Goal: Navigation & Orientation: Find specific page/section

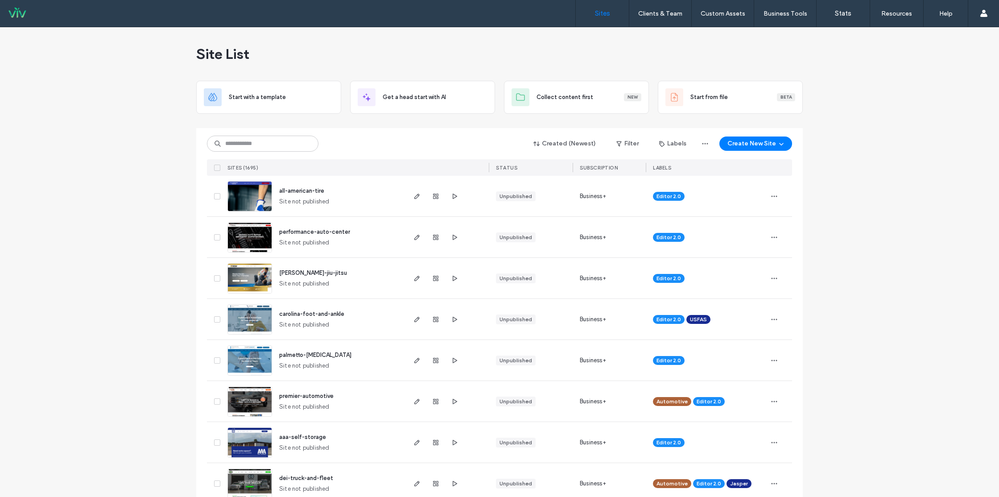
click at [764, 149] on button "Create New Site" at bounding box center [756, 143] width 73 height 14
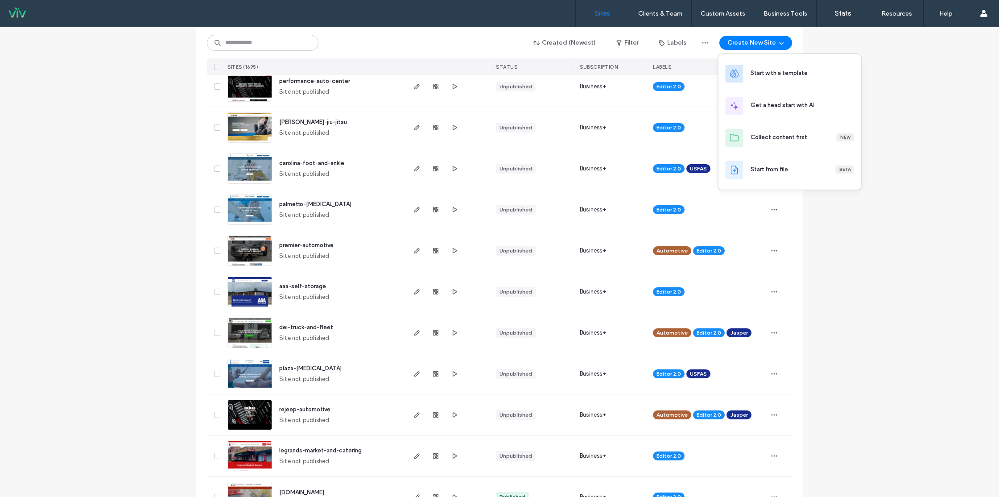
scroll to position [74, 0]
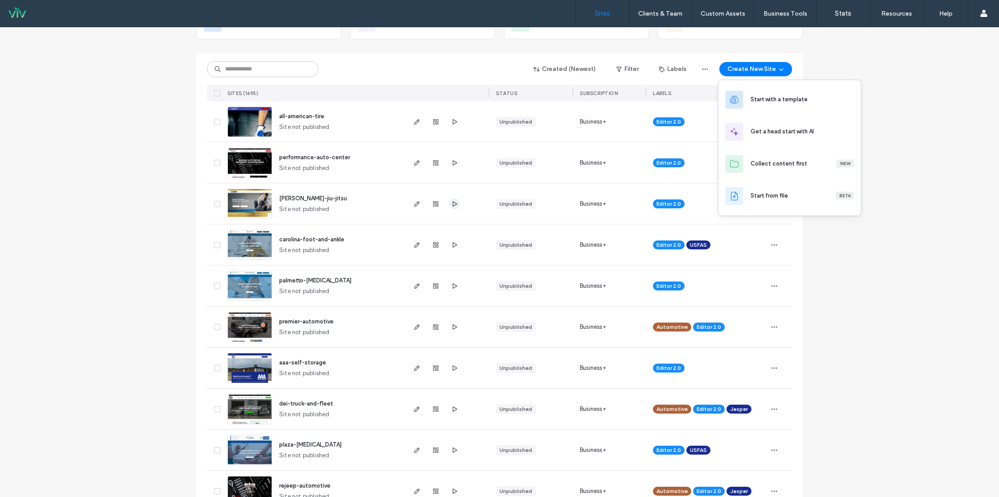
click at [457, 207] on div at bounding box center [447, 203] width 84 height 41
click at [453, 201] on use "button" at bounding box center [455, 203] width 4 height 5
click at [292, 195] on span "[PERSON_NAME]-jiu-jitsu" at bounding box center [313, 198] width 68 height 7
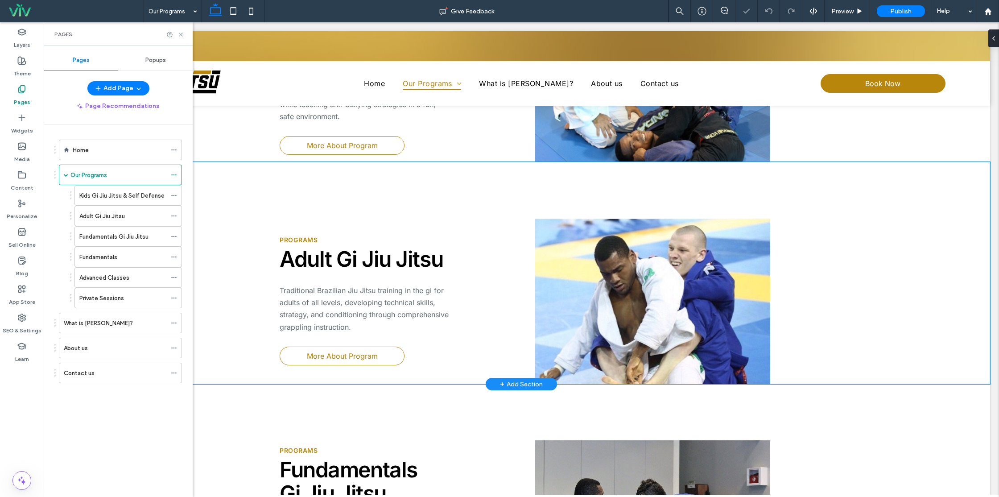
scroll to position [279, 0]
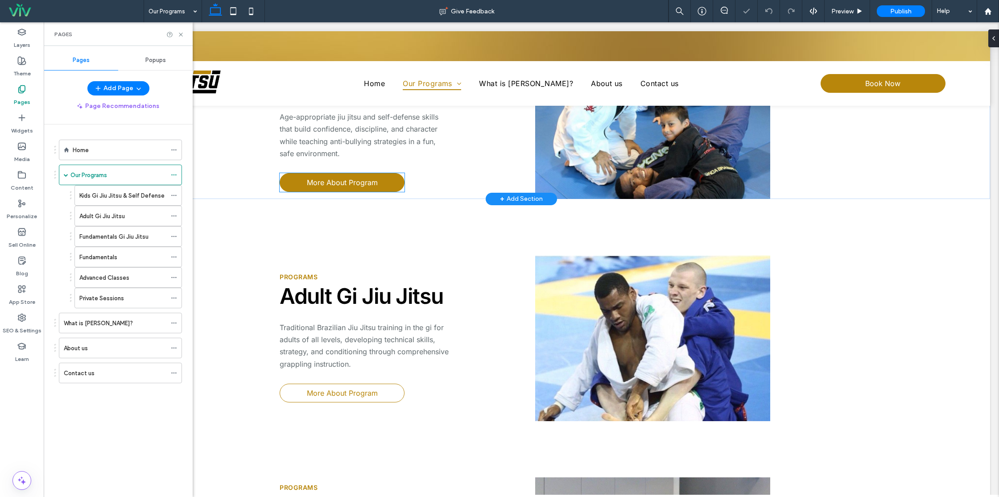
click at [361, 180] on span "More About Program" at bounding box center [342, 182] width 71 height 9
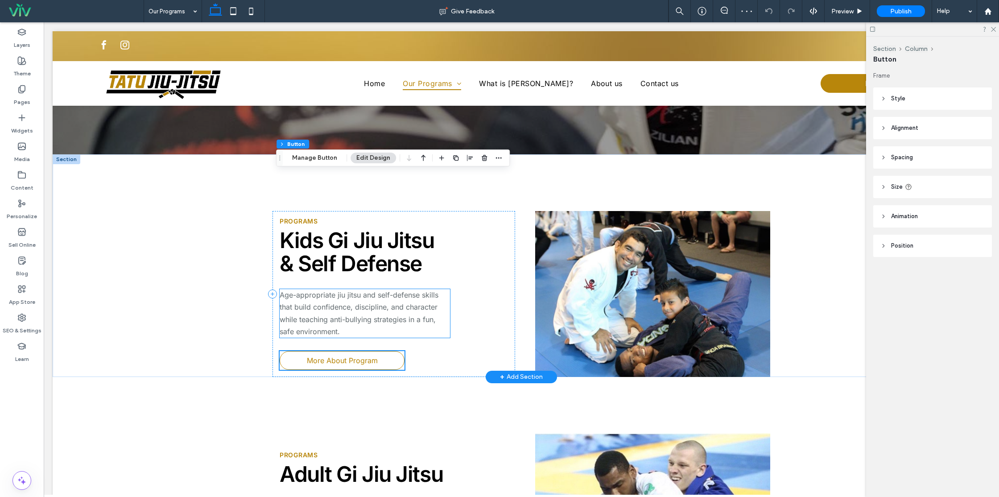
scroll to position [93, 0]
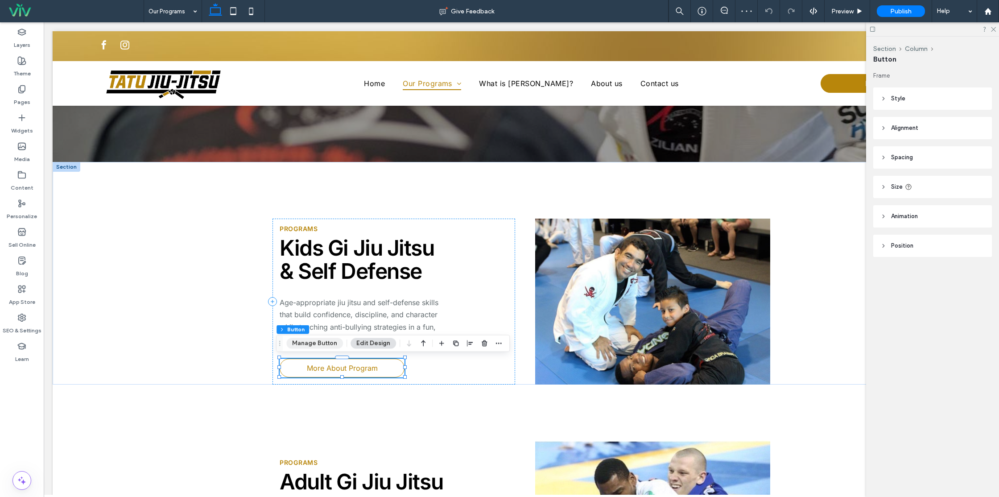
click at [330, 343] on button "Manage Button" at bounding box center [314, 343] width 57 height 11
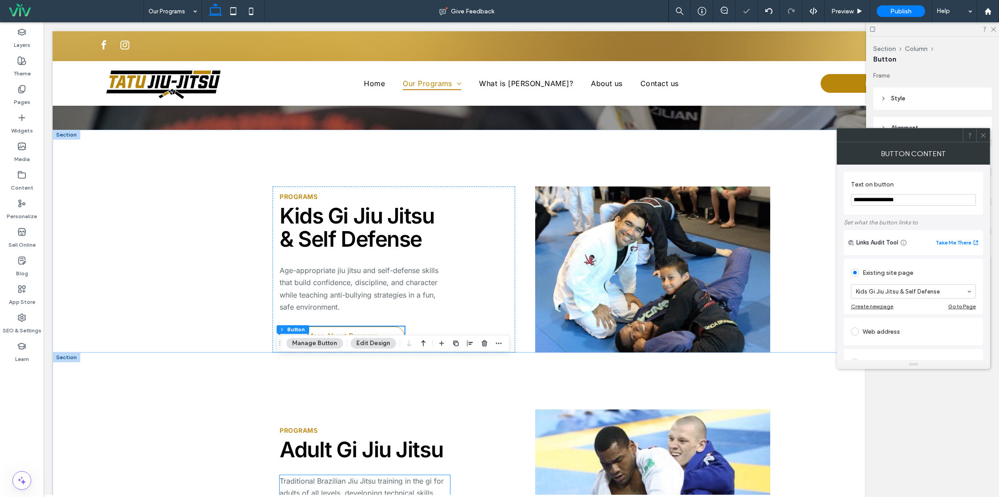
scroll to position [227, 0]
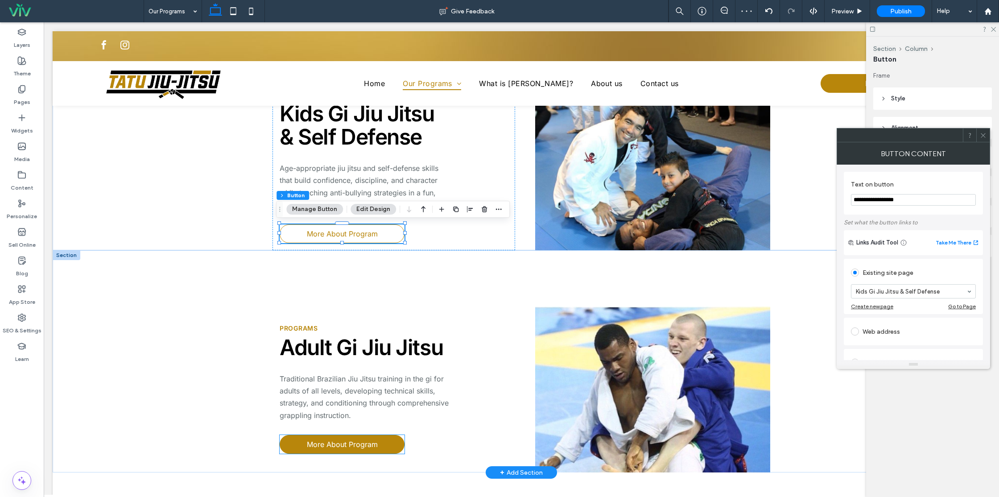
click at [355, 445] on span "More About Program" at bounding box center [342, 444] width 71 height 9
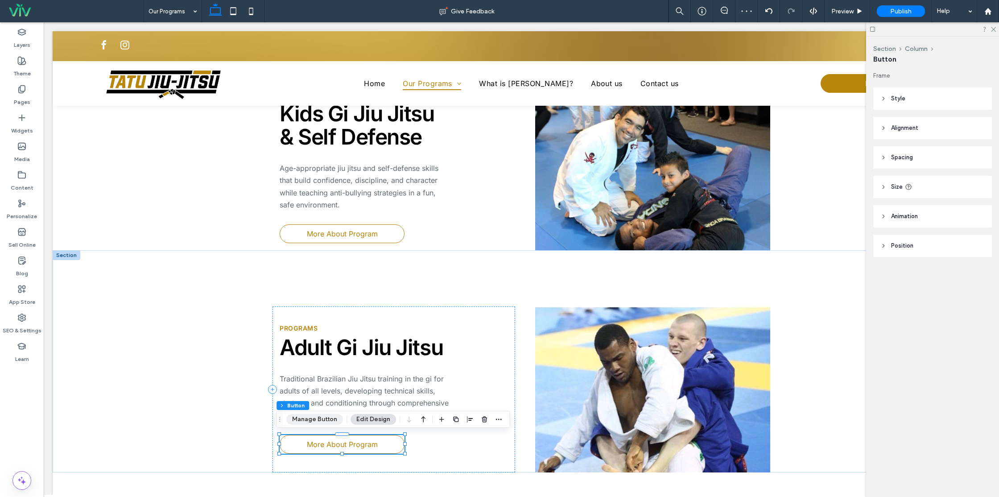
click at [305, 415] on button "Manage Button" at bounding box center [314, 419] width 57 height 11
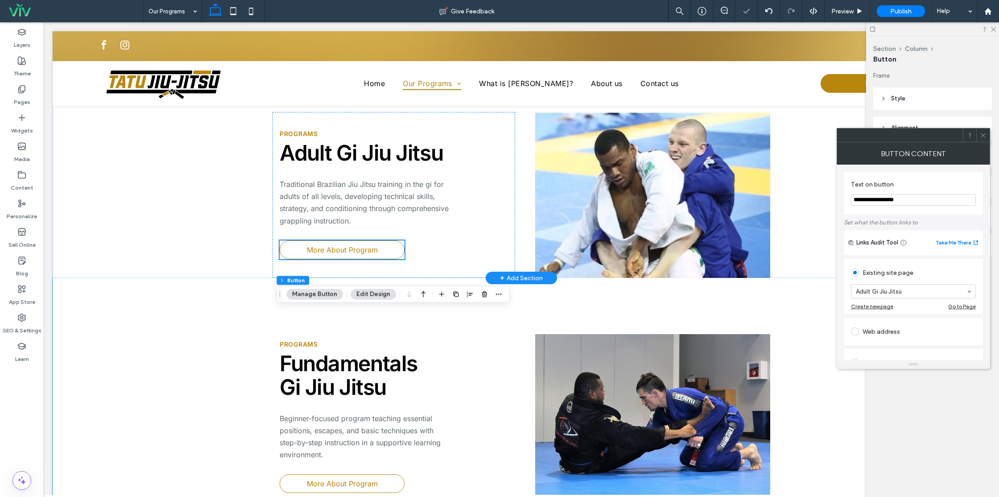
scroll to position [502, 0]
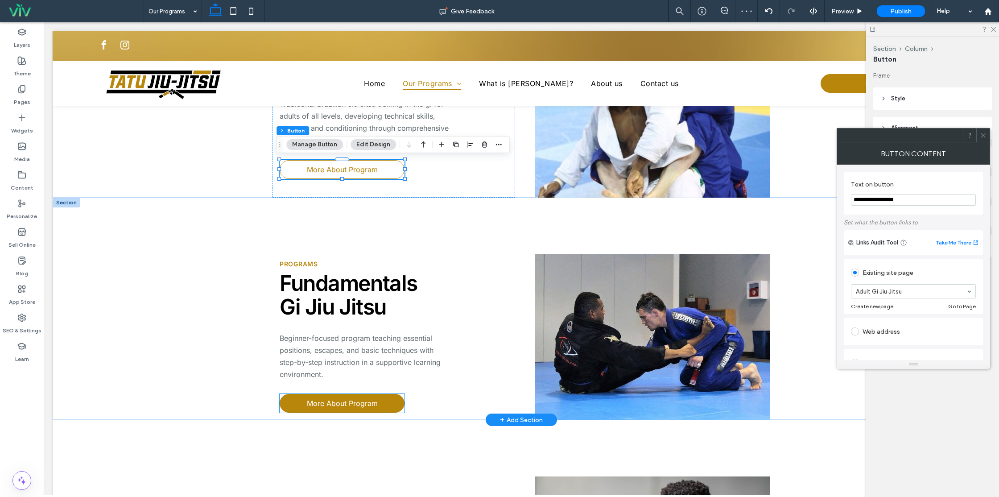
click at [365, 402] on span "More About Program" at bounding box center [342, 403] width 71 height 9
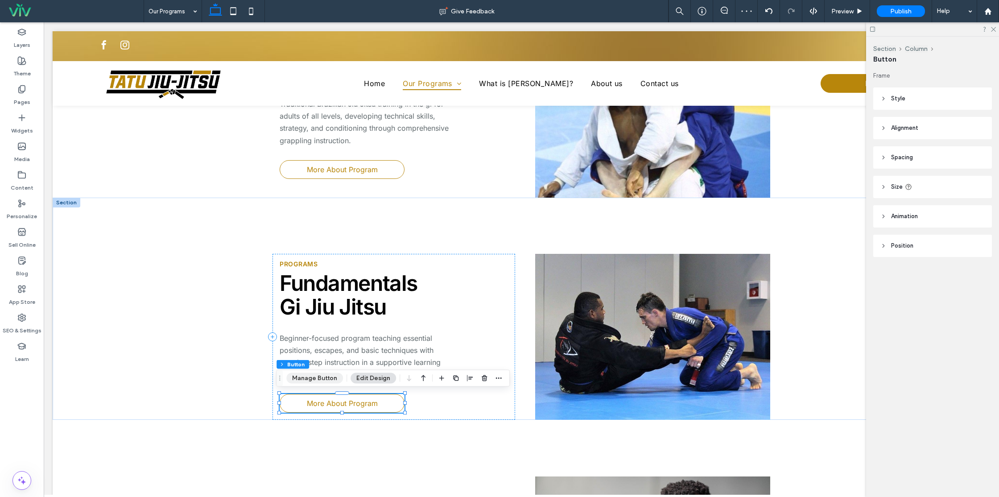
click at [308, 376] on button "Manage Button" at bounding box center [314, 378] width 57 height 11
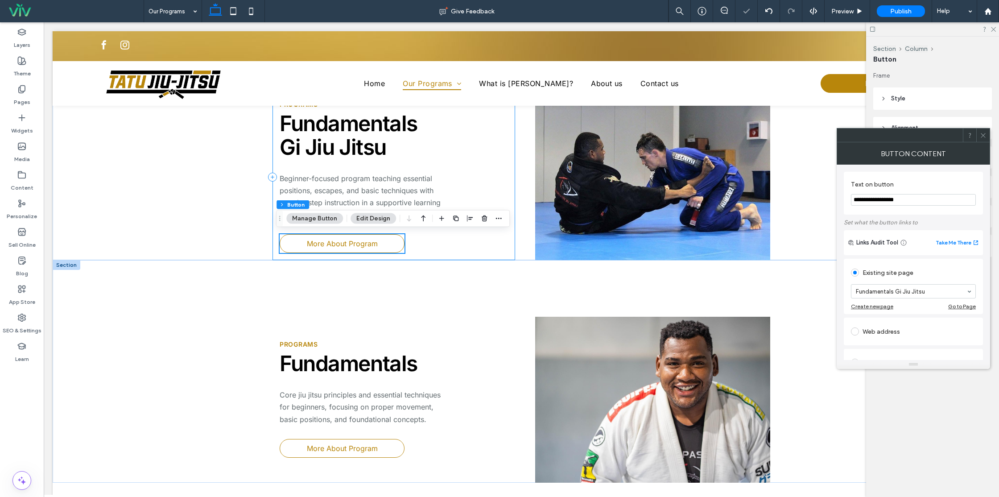
scroll to position [665, 0]
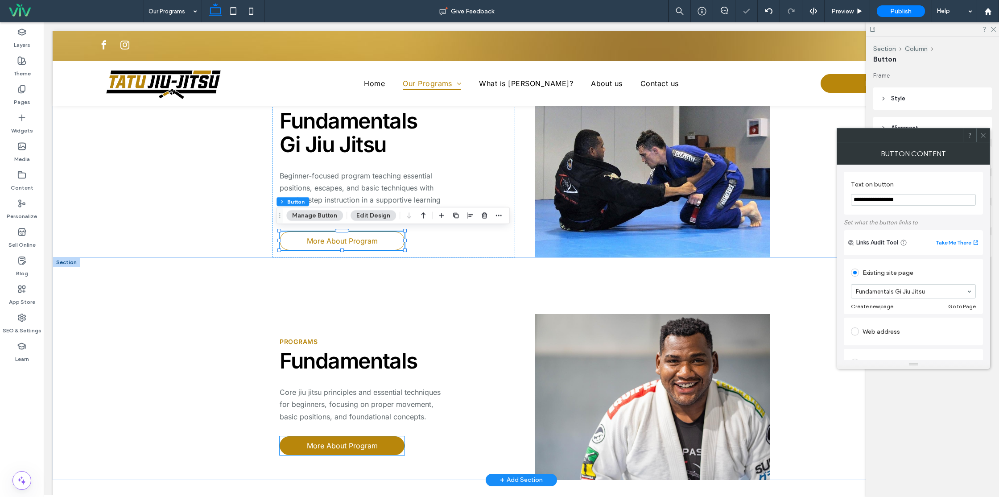
click at [337, 447] on link "More About Program" at bounding box center [342, 445] width 125 height 19
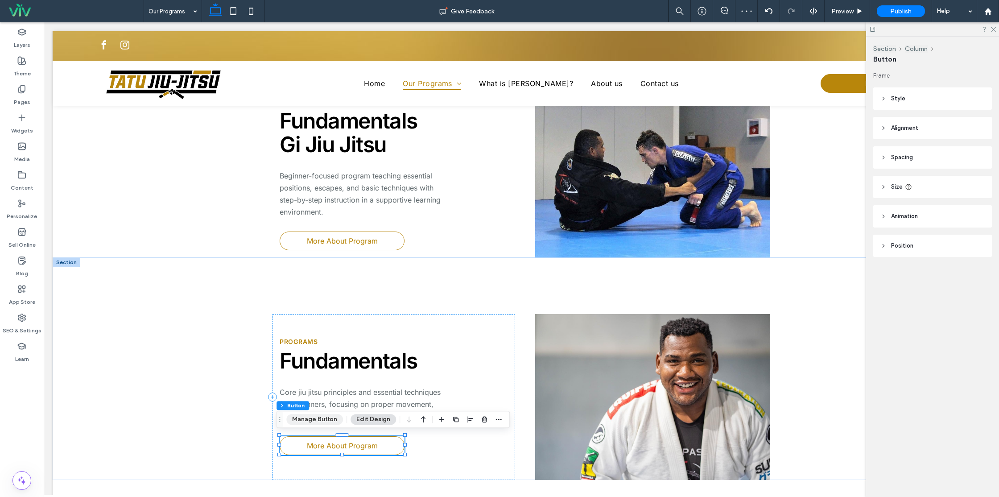
drag, startPoint x: 314, startPoint y: 420, endPoint x: 362, endPoint y: 384, distance: 59.5
click at [314, 420] on button "Manage Button" at bounding box center [314, 419] width 57 height 11
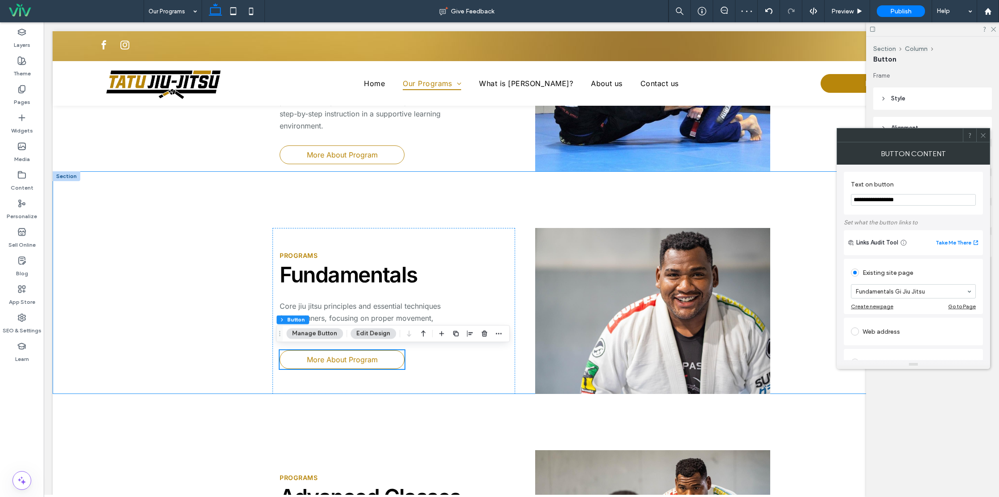
scroll to position [750, 0]
click at [898, 291] on input at bounding box center [911, 291] width 111 height 6
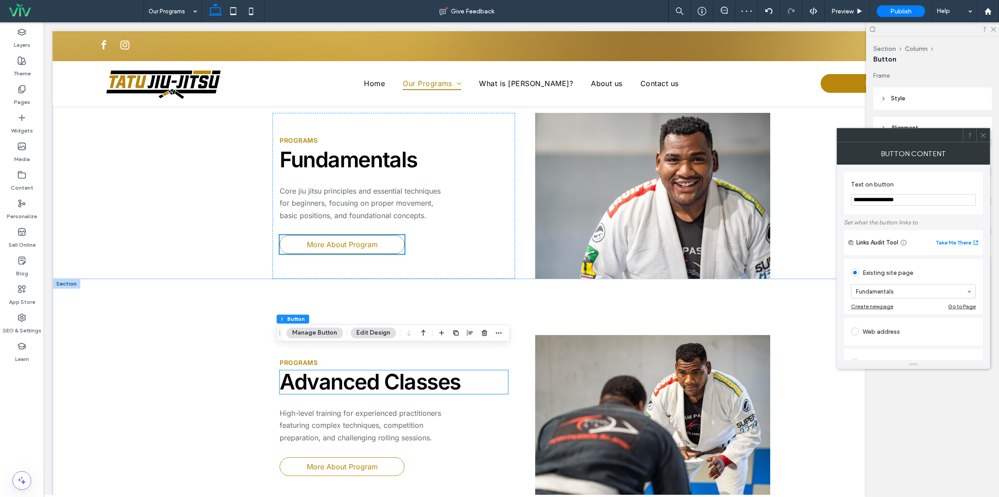
scroll to position [879, 0]
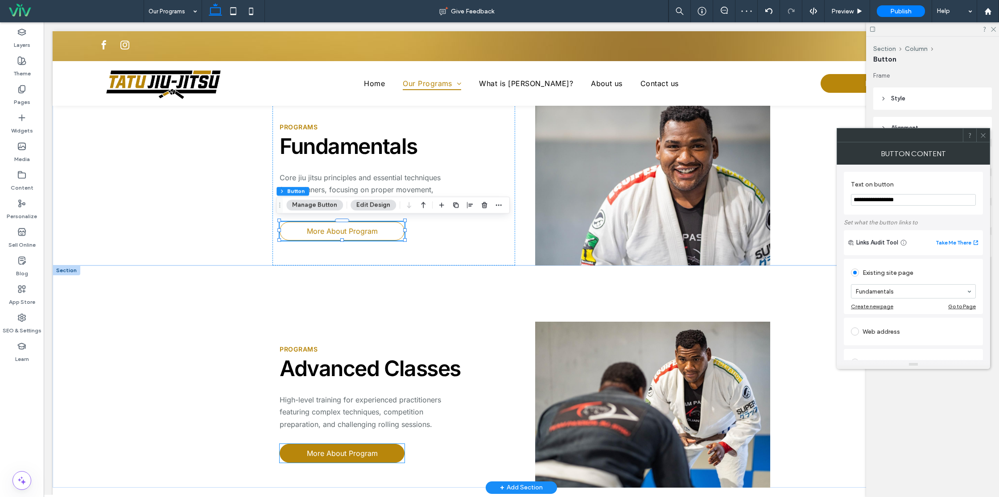
click at [343, 444] on link "More About Program" at bounding box center [342, 453] width 125 height 19
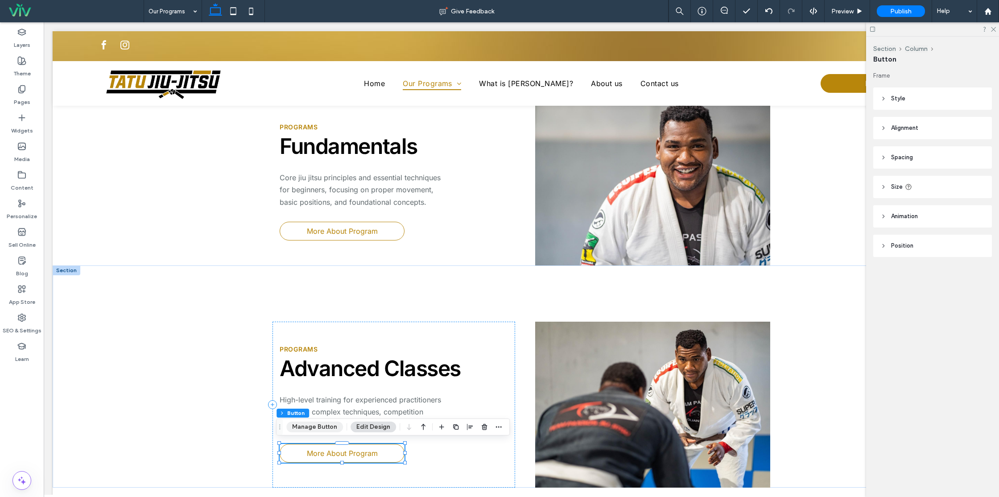
click at [329, 427] on button "Manage Button" at bounding box center [314, 427] width 57 height 11
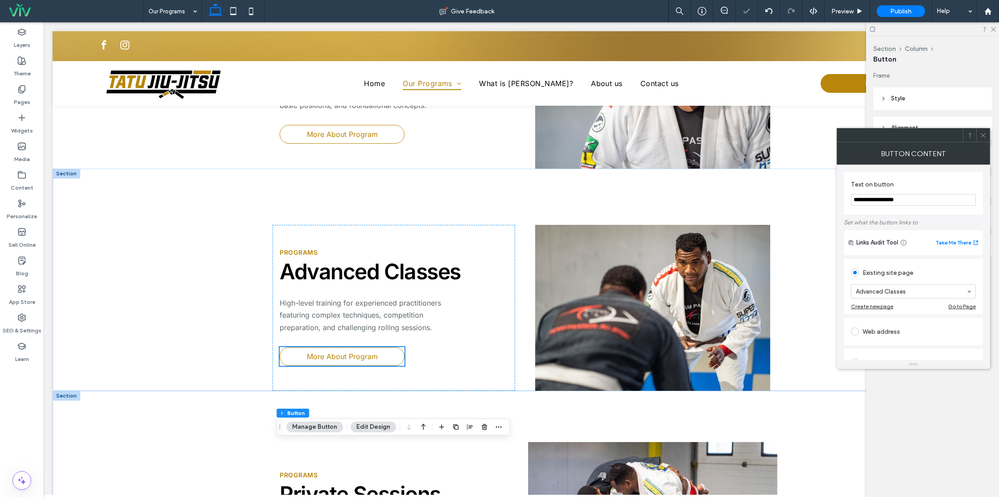
scroll to position [1163, 0]
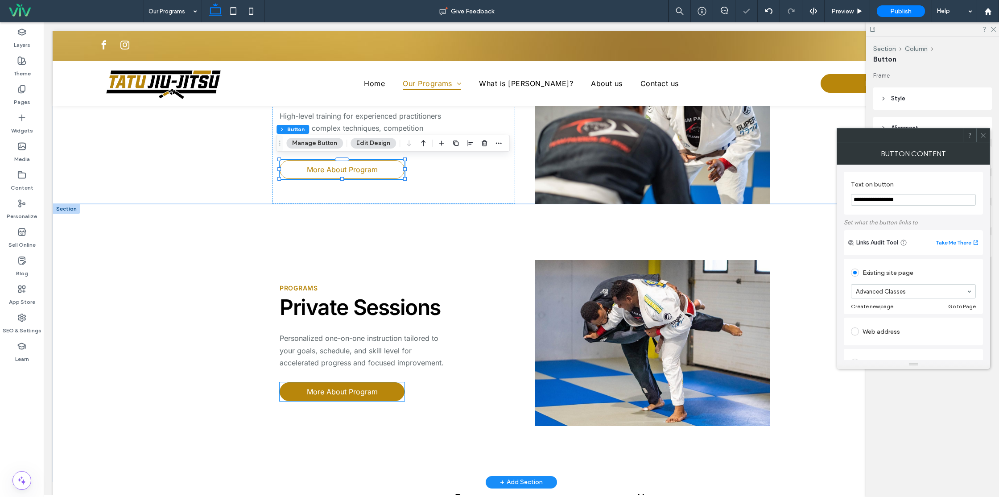
click at [344, 393] on span "More About Program" at bounding box center [342, 391] width 71 height 9
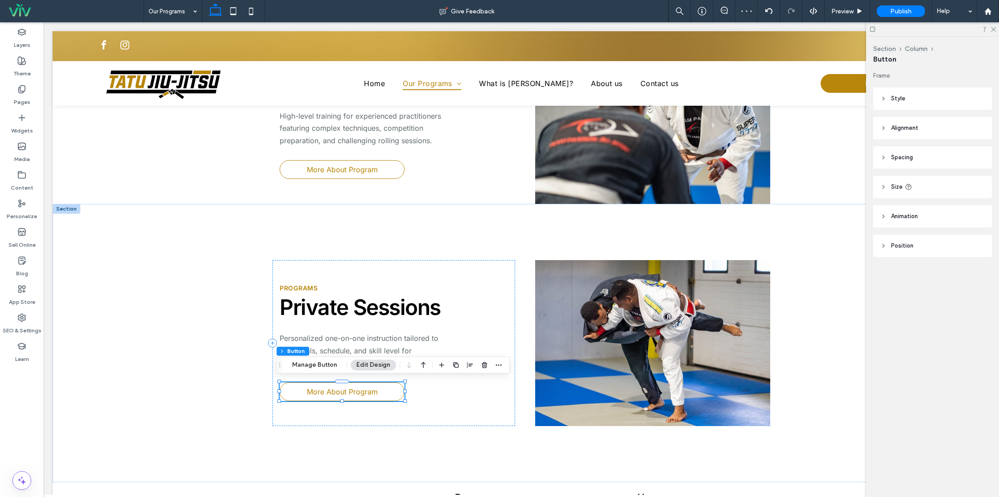
drag, startPoint x: 316, startPoint y: 364, endPoint x: 368, endPoint y: 368, distance: 51.9
click at [316, 364] on button "Manage Button" at bounding box center [314, 365] width 57 height 11
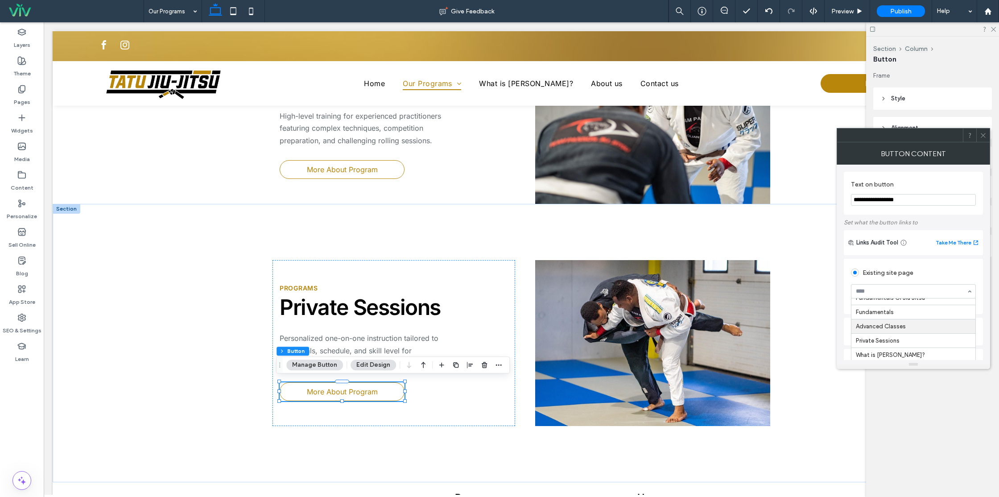
scroll to position [73, 0]
drag, startPoint x: 883, startPoint y: 335, endPoint x: 749, endPoint y: 324, distance: 134.3
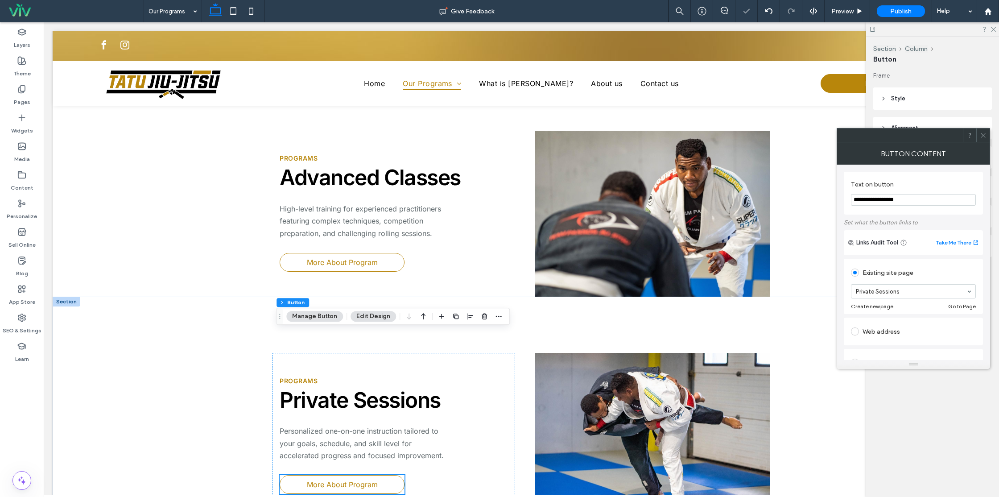
scroll to position [0, 0]
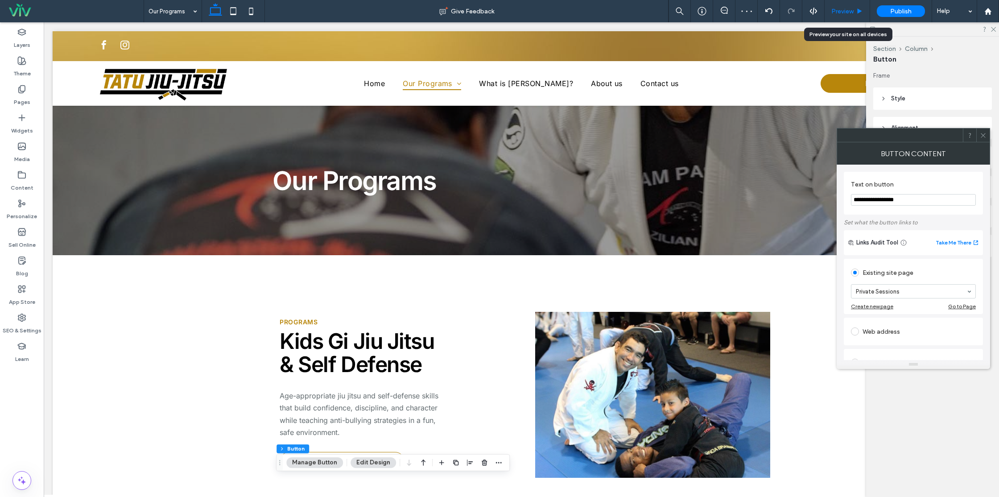
click at [853, 13] on span "Preview" at bounding box center [842, 12] width 22 height 8
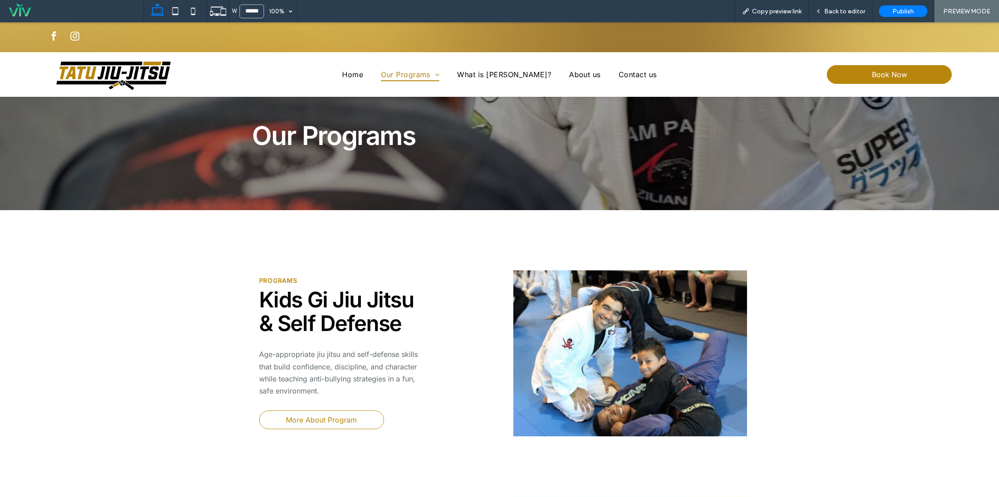
scroll to position [172, 0]
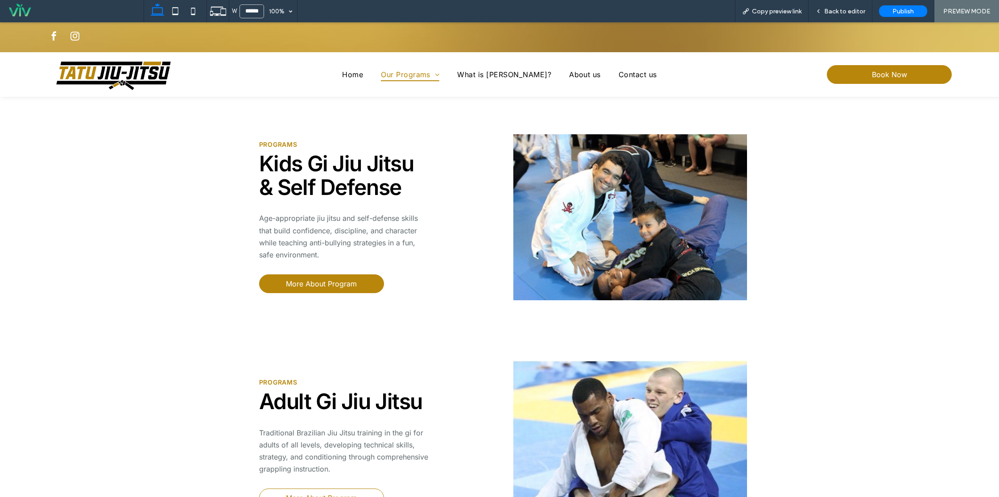
click at [347, 287] on span "More About Program" at bounding box center [321, 283] width 71 height 9
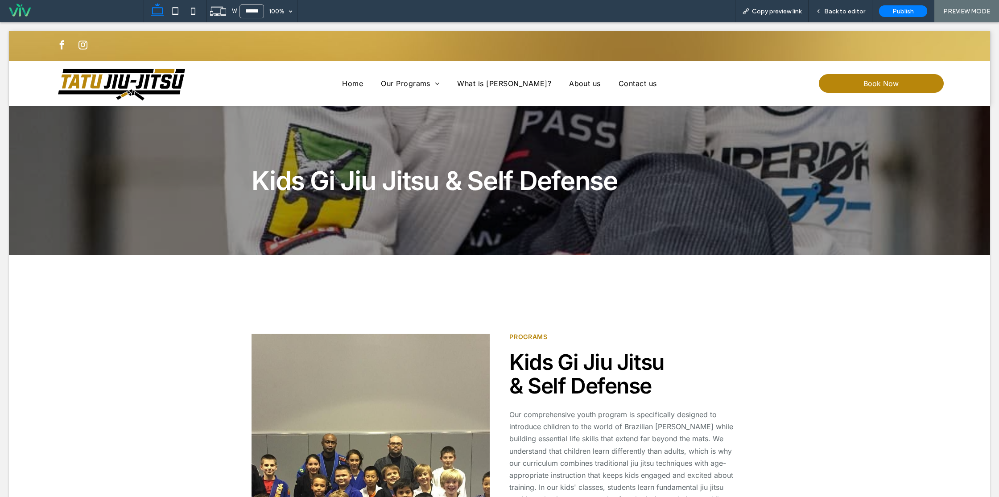
scroll to position [0, 0]
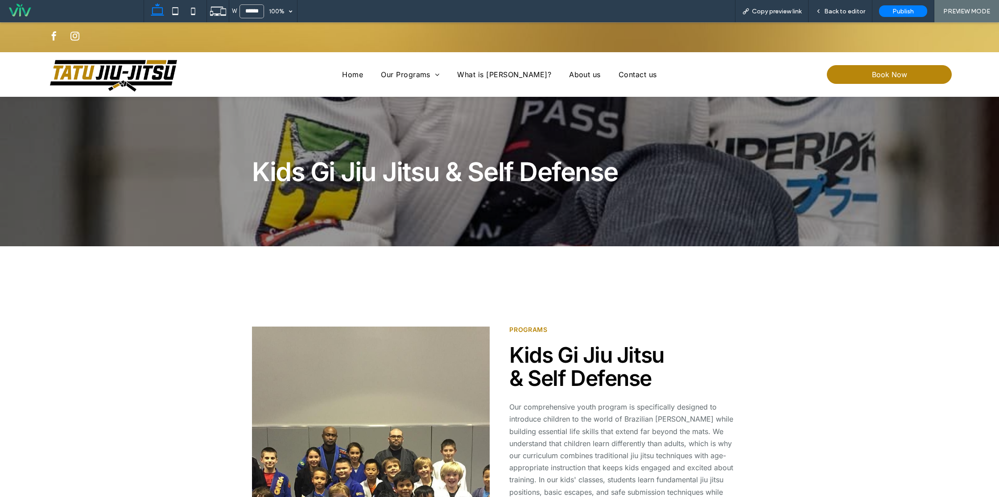
click at [156, 86] on img at bounding box center [113, 76] width 132 height 37
click at [157, 78] on img at bounding box center [113, 76] width 132 height 37
click at [831, 8] on span "Back to editor" at bounding box center [844, 12] width 41 height 8
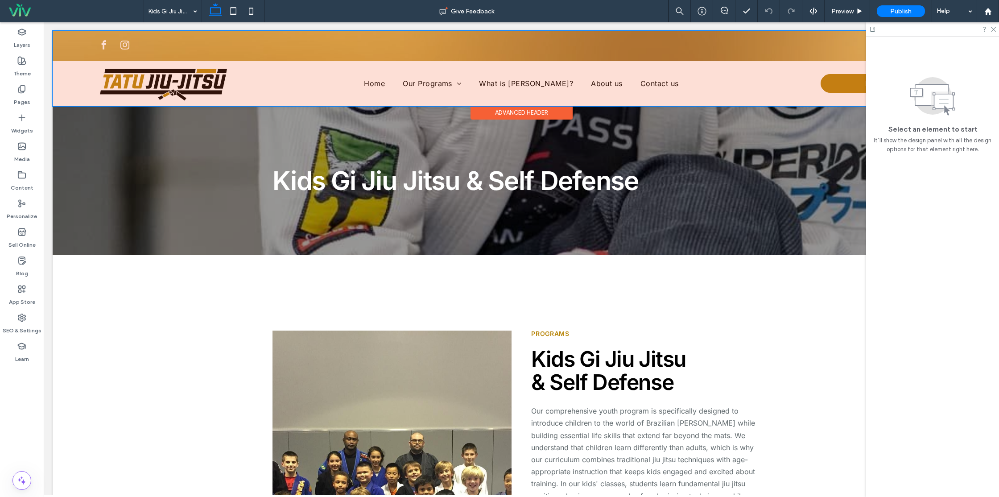
click at [177, 84] on div at bounding box center [522, 68] width 938 height 74
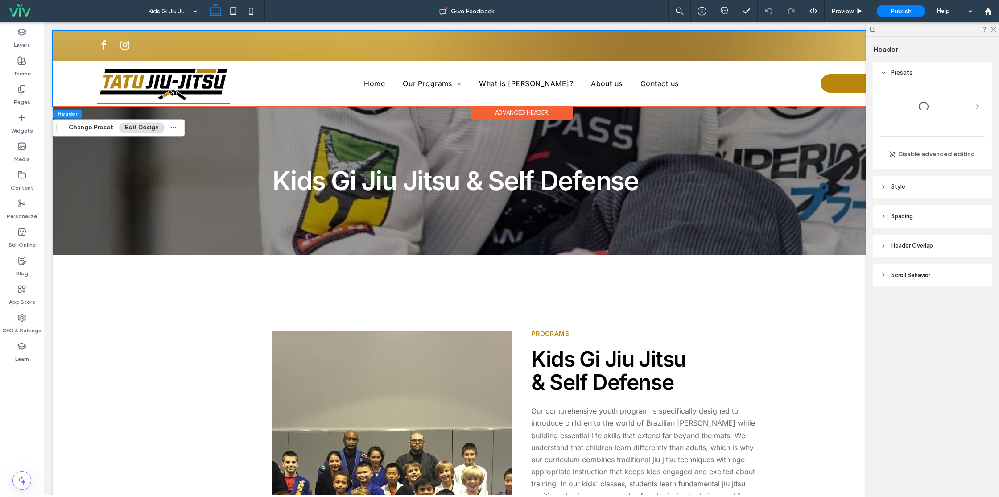
click at [177, 84] on img at bounding box center [163, 84] width 132 height 37
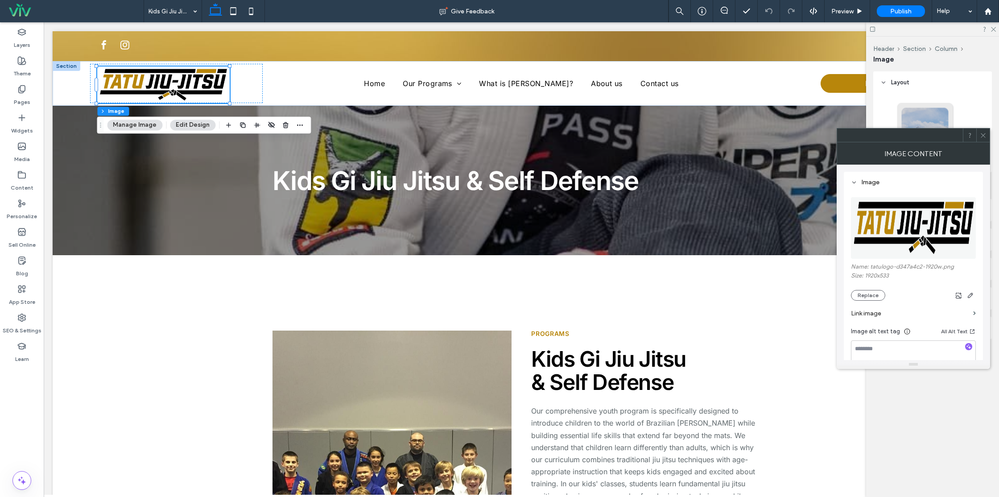
click at [908, 311] on label "Link image" at bounding box center [910, 313] width 119 height 17
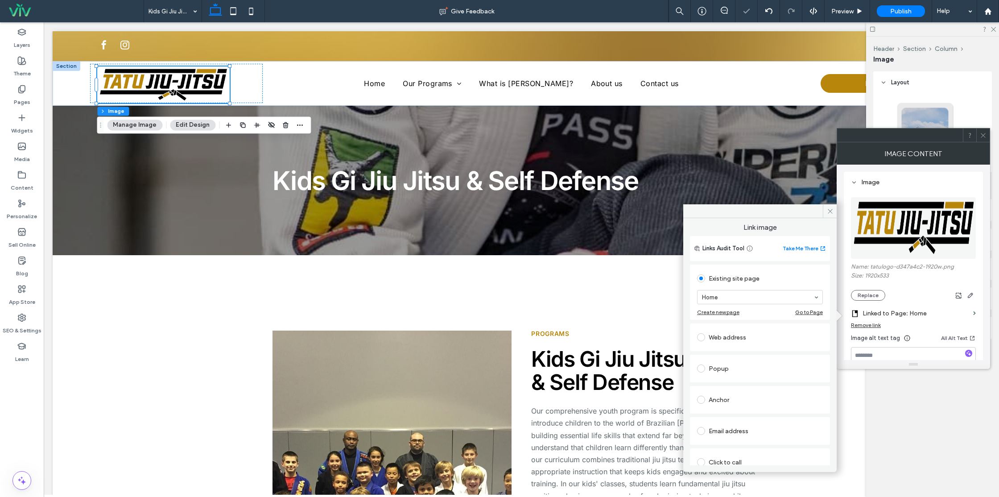
click at [984, 141] on span at bounding box center [983, 134] width 7 height 13
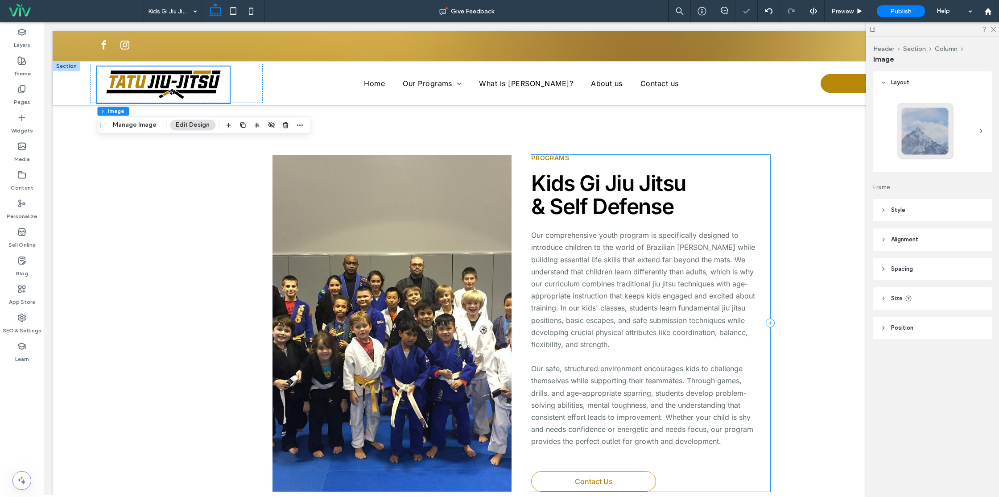
scroll to position [1099, 0]
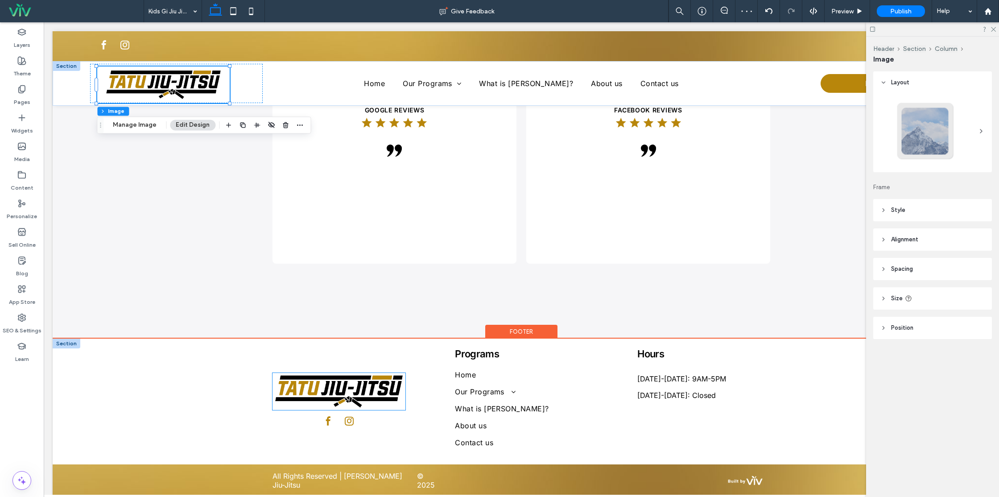
click at [355, 391] on img at bounding box center [339, 391] width 133 height 37
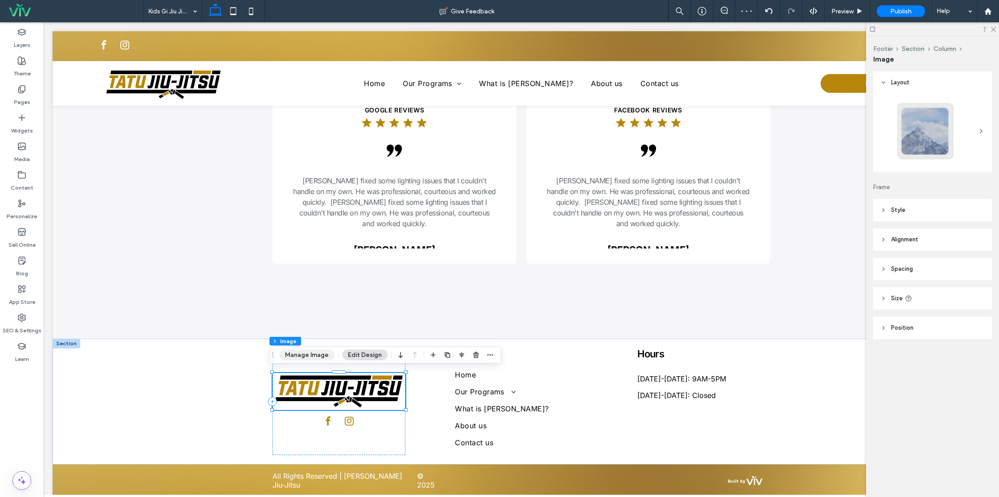
click at [298, 358] on button "Manage Image" at bounding box center [306, 355] width 55 height 11
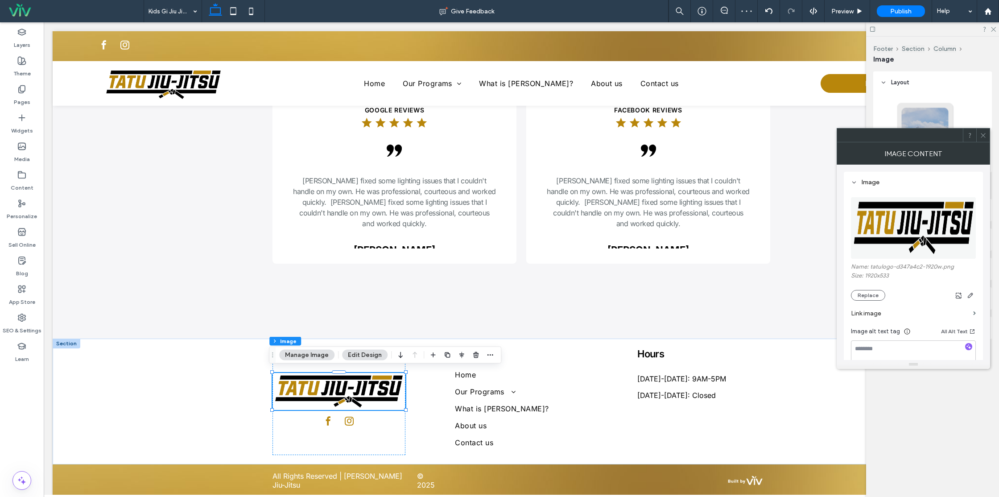
scroll to position [130, 0]
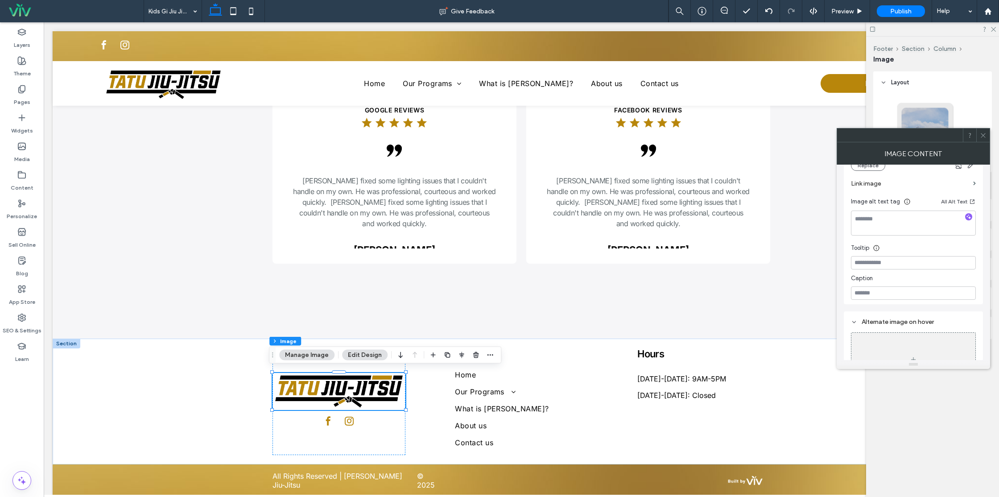
click at [900, 186] on label "Link image" at bounding box center [910, 183] width 119 height 17
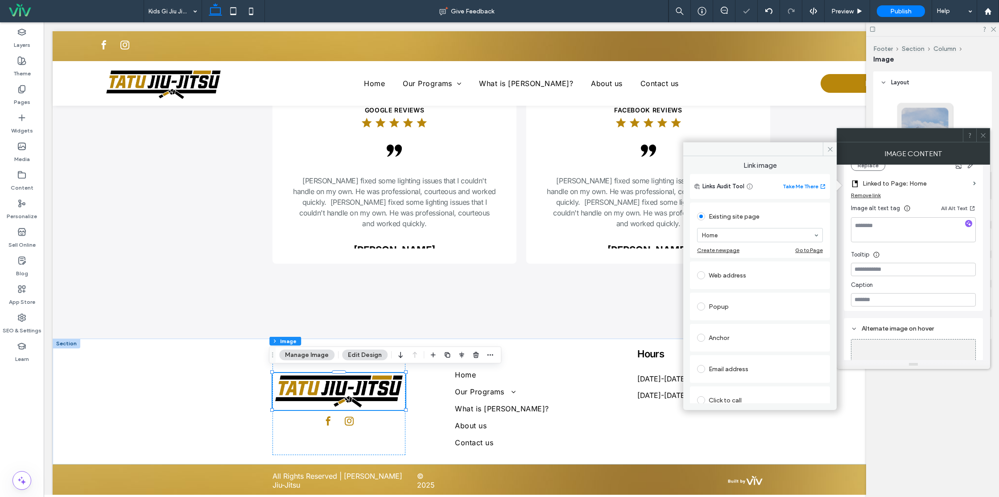
click at [981, 137] on icon at bounding box center [983, 135] width 7 height 7
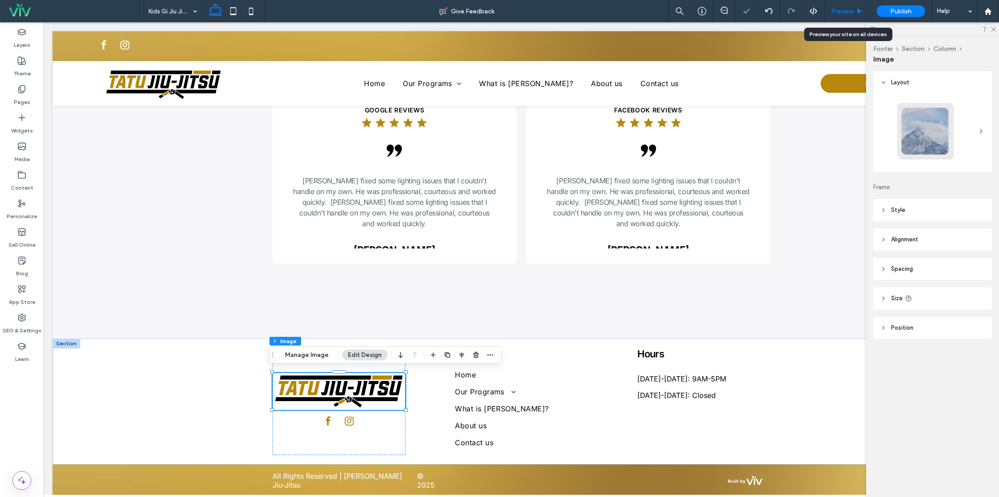
click at [851, 14] on span "Preview" at bounding box center [842, 12] width 22 height 8
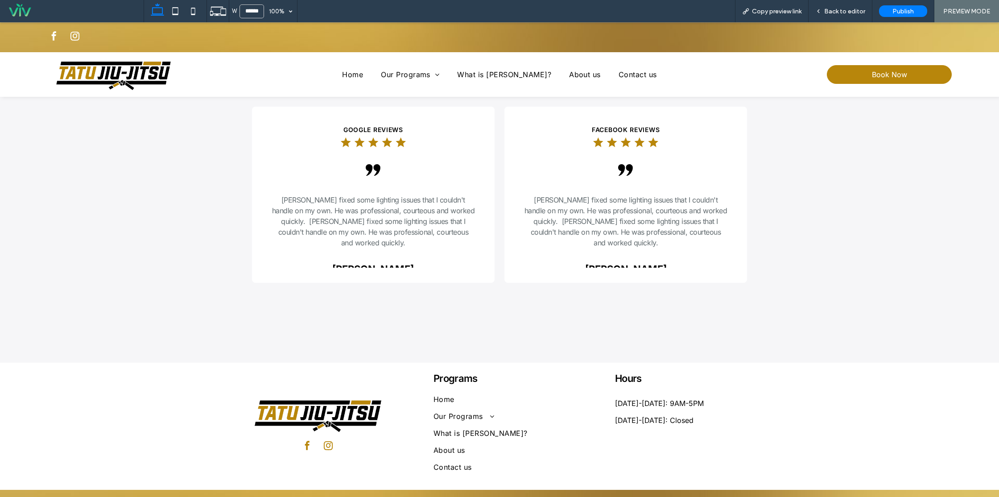
scroll to position [1108, 0]
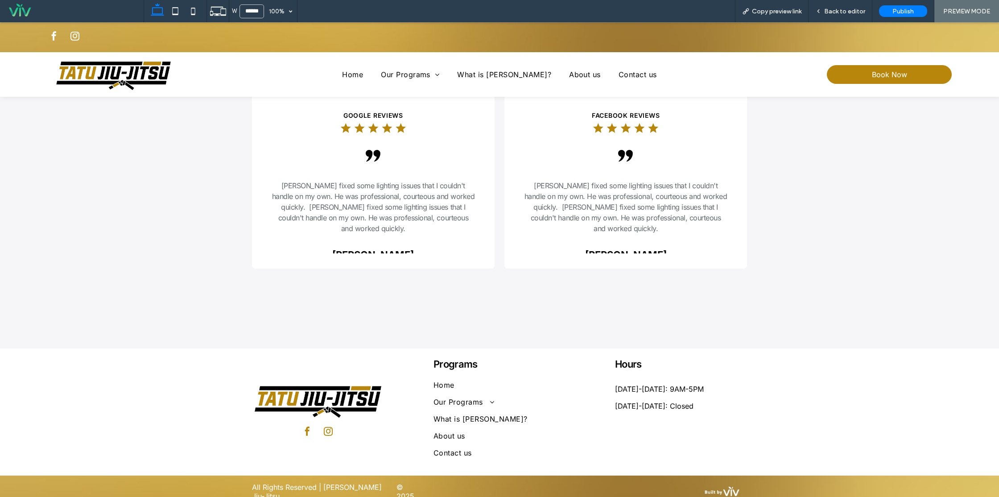
click at [110, 72] on img at bounding box center [113, 75] width 119 height 33
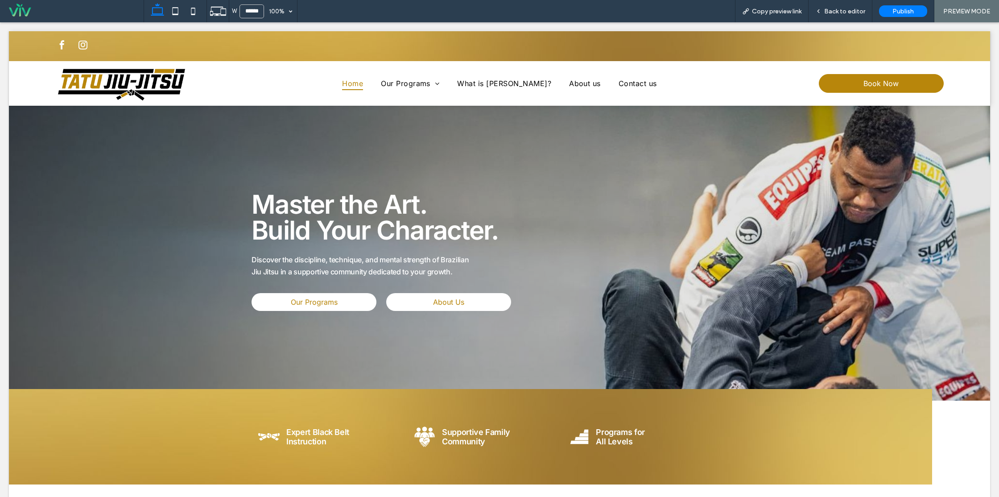
scroll to position [0, 0]
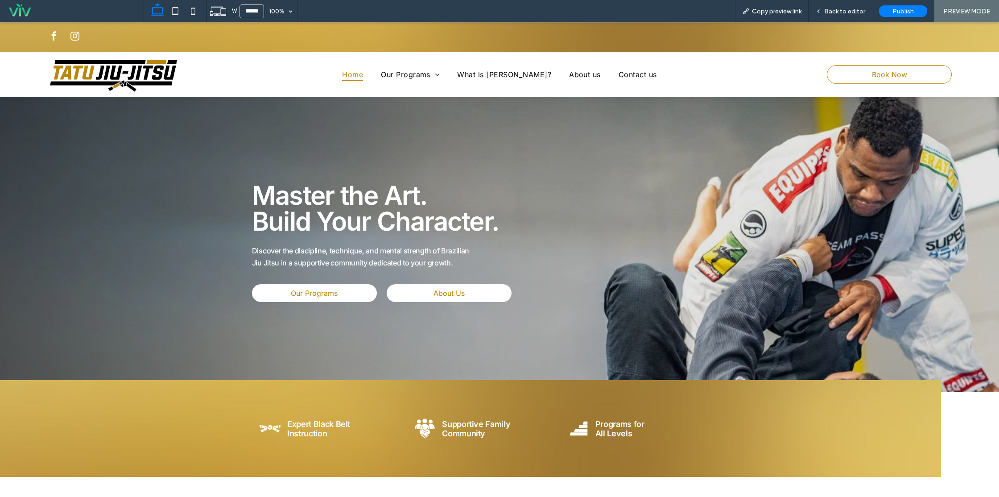
click at [872, 70] on span "Book Now" at bounding box center [889, 74] width 35 height 9
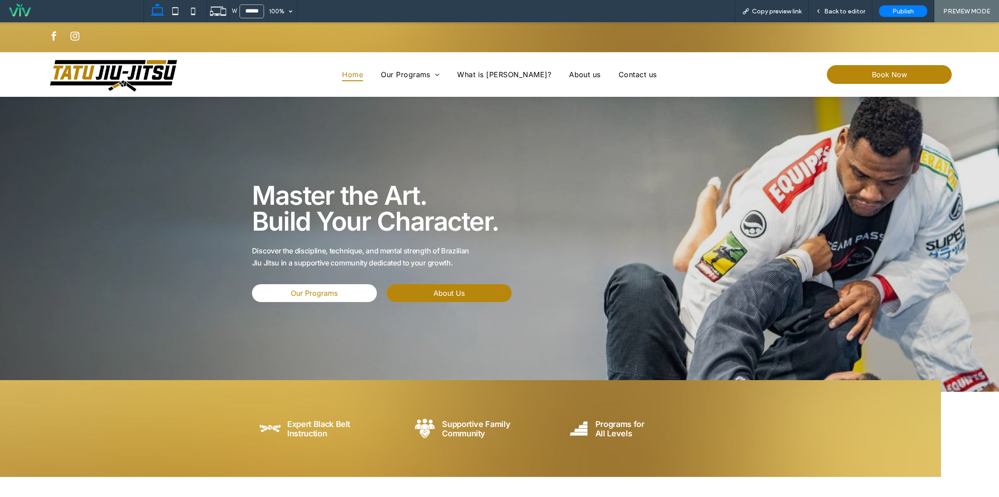
click at [424, 297] on link "About Us" at bounding box center [449, 293] width 125 height 18
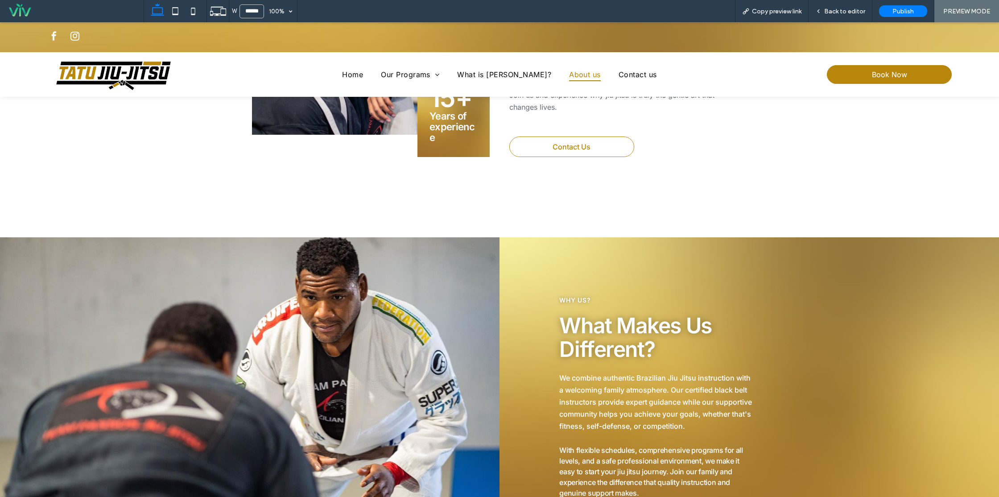
scroll to position [477, 0]
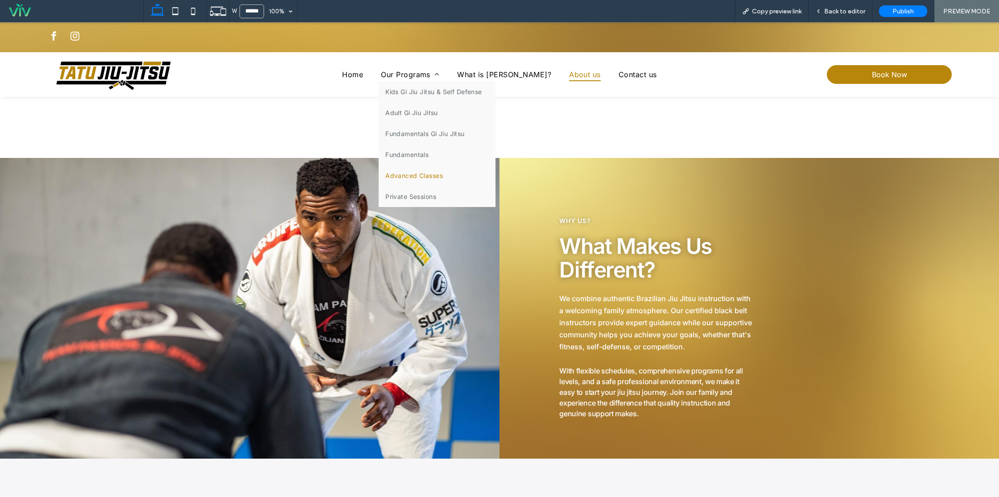
click at [438, 177] on span "Advanced Classes" at bounding box center [414, 176] width 58 height 8
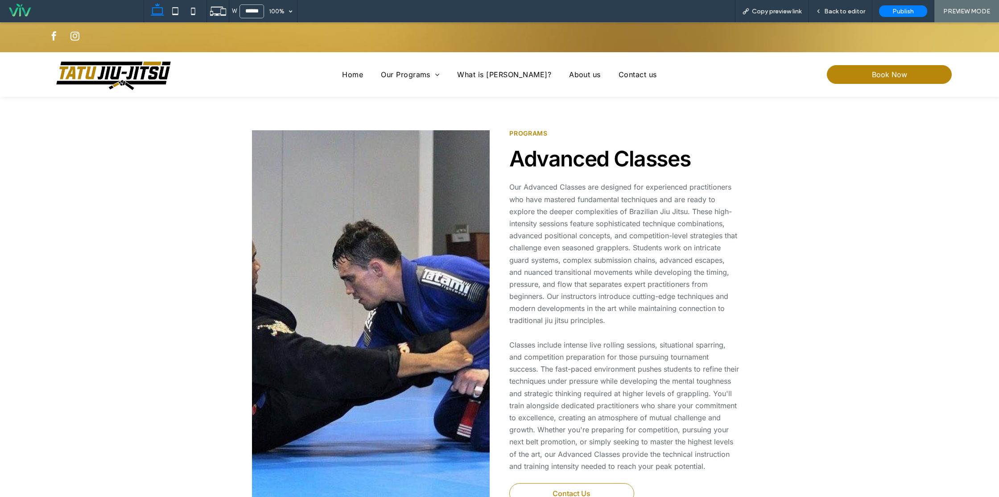
scroll to position [388, 0]
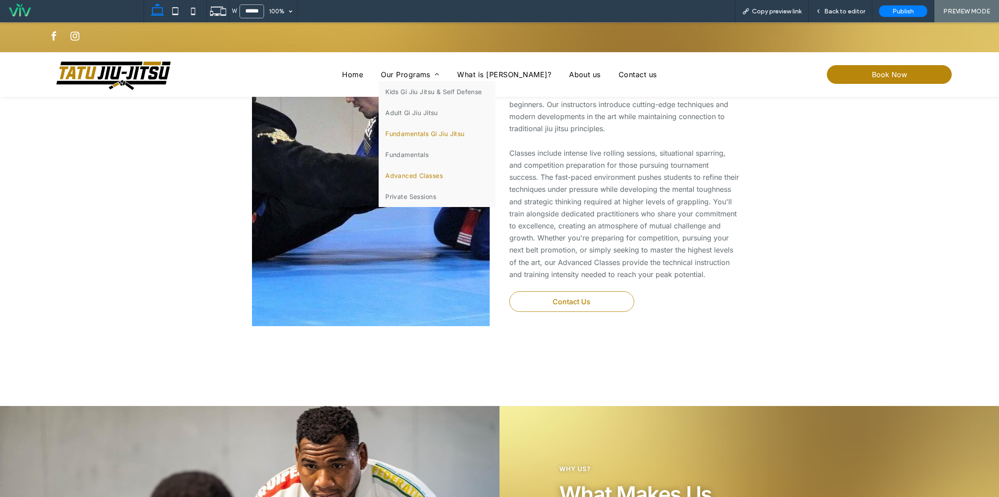
click at [451, 134] on span "Fundamentals Gi Jiu Jitsu" at bounding box center [424, 134] width 79 height 8
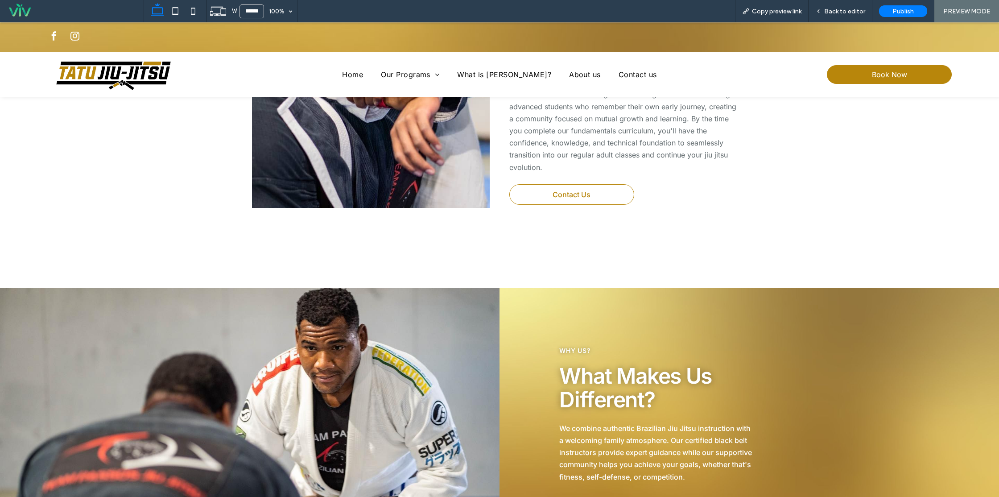
scroll to position [669, 0]
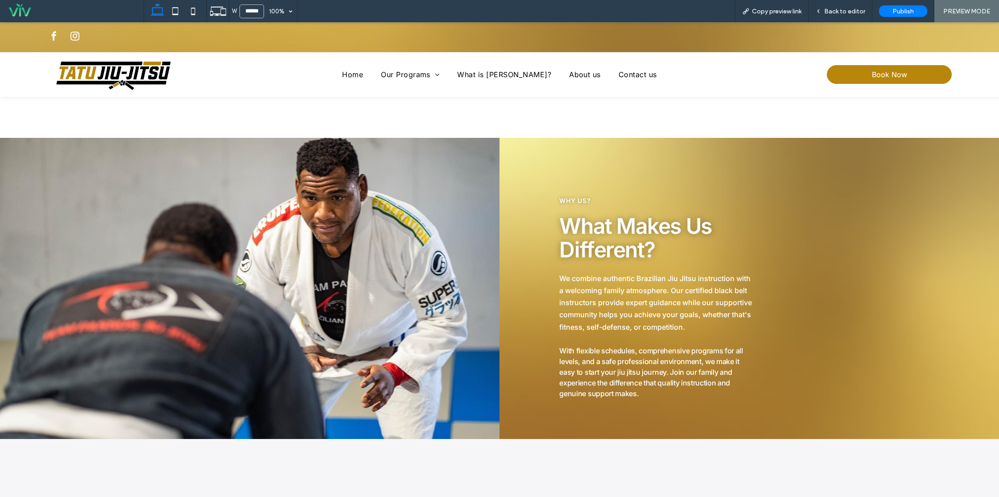
click at [355, 66] on div "Home Our Programs Kids Gi Jiu Jitsu & Self Defense Adult Gi Jiu Jitsu Fundament…" at bounding box center [499, 74] width 551 height 39
click at [356, 68] on span "Home" at bounding box center [352, 74] width 21 height 13
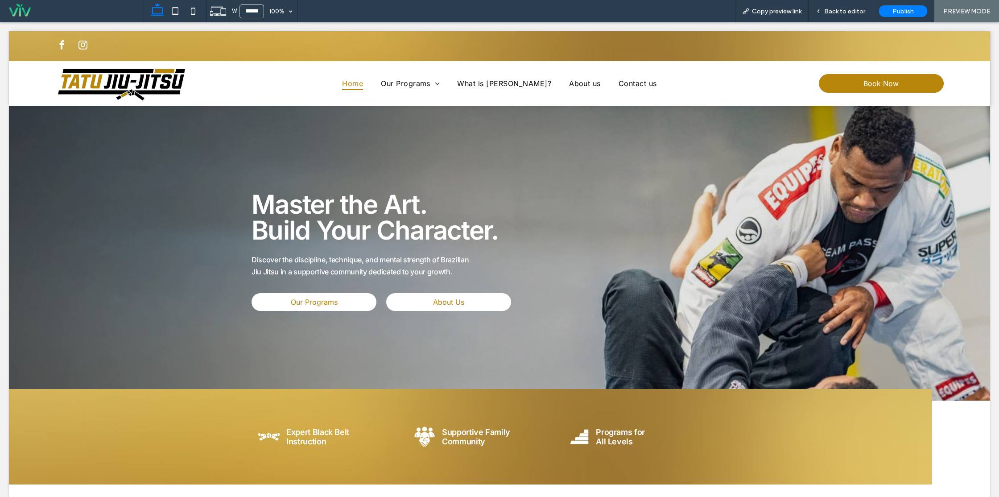
scroll to position [0, 0]
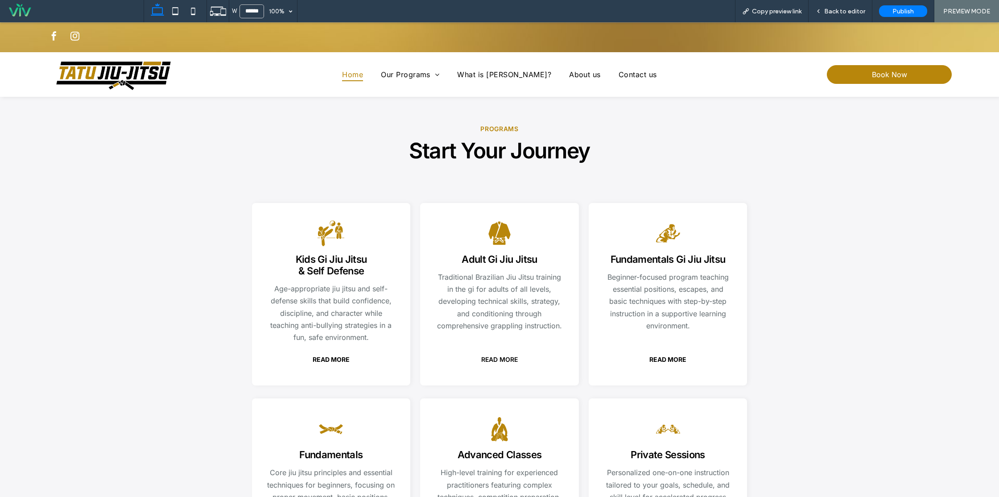
scroll to position [1367, 0]
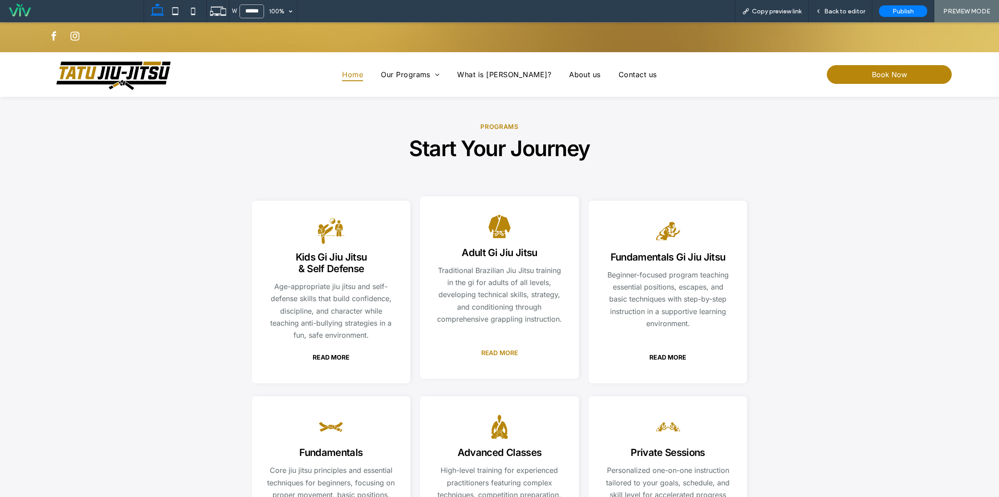
click at [496, 352] on span "READ MORE" at bounding box center [499, 352] width 37 height 17
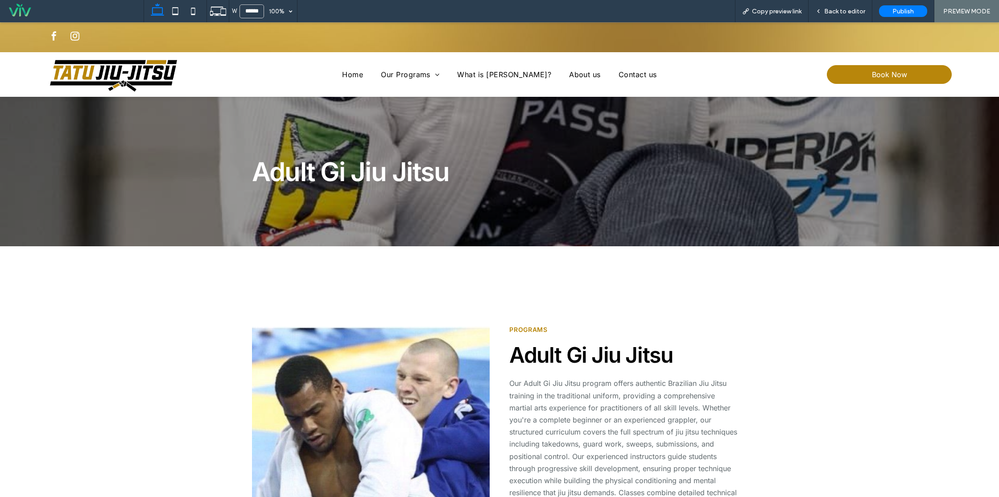
click at [130, 77] on img at bounding box center [113, 76] width 132 height 37
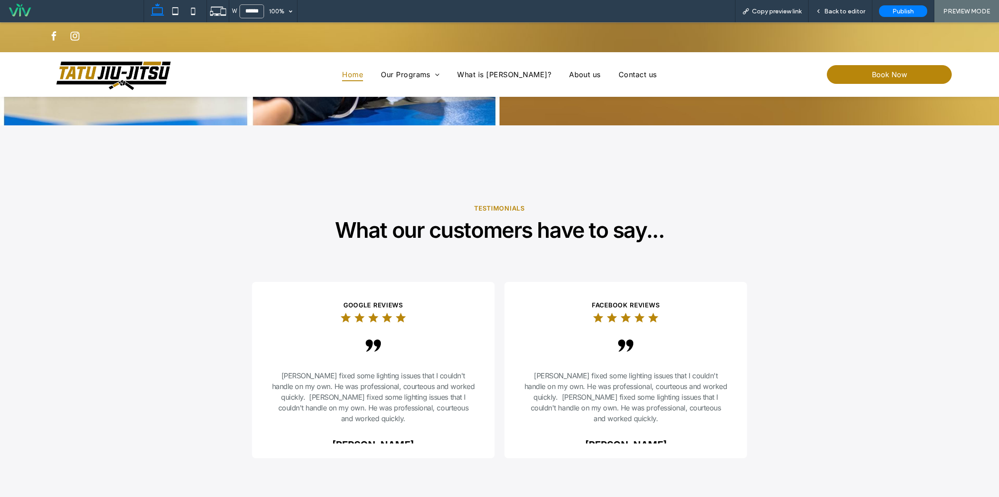
scroll to position [2217, 0]
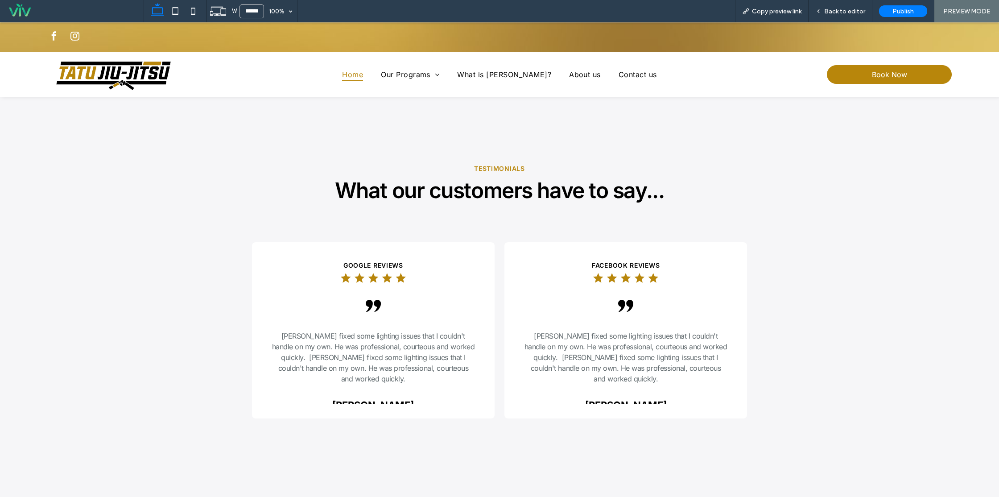
click at [121, 273] on div "google REVIEWS .cls-1-1678906698 { stroke-width: 0px; } .cls-1-1373963696 { str…" at bounding box center [499, 370] width 999 height 256
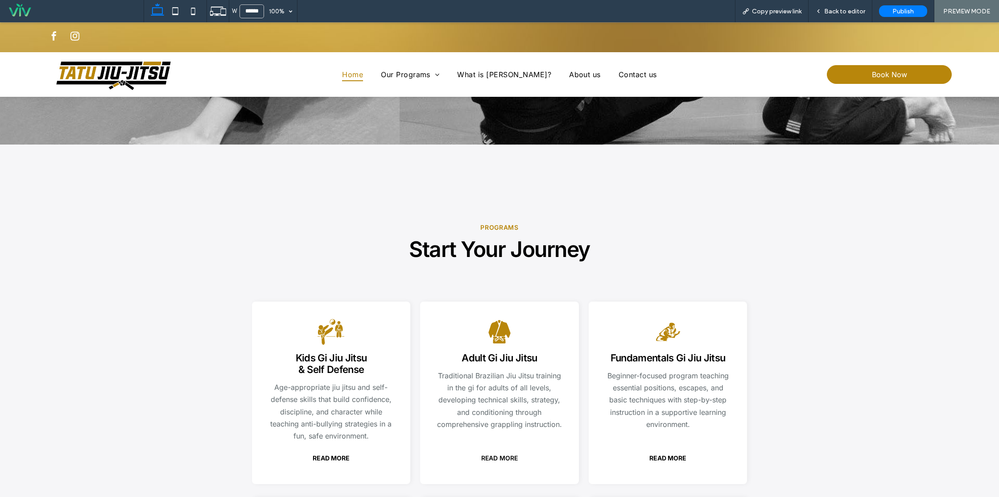
scroll to position [1286, 0]
